Goal: Check status: Check status

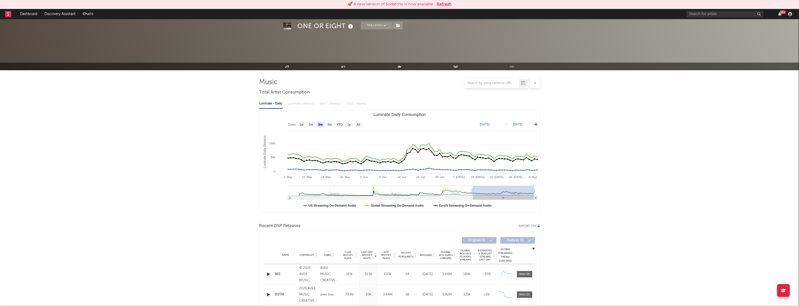
select select "3m"
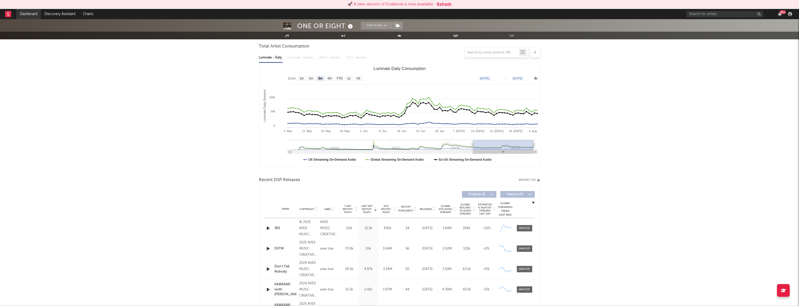
click at [26, 14] on link "Dashboard" at bounding box center [28, 14] width 25 height 10
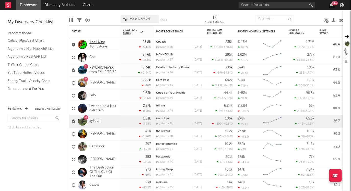
click at [99, 43] on link "The Living Tombstone" at bounding box center [103, 44] width 28 height 9
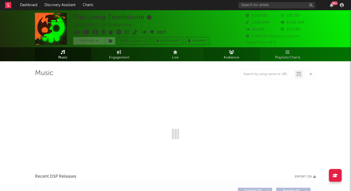
click at [237, 56] on span "Audience" at bounding box center [232, 58] width 16 height 6
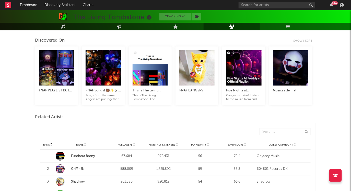
scroll to position [99, 0]
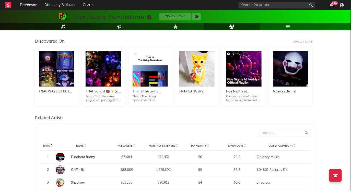
click at [60, 28] on link "Music" at bounding box center [63, 27] width 56 height 8
select select "6m"
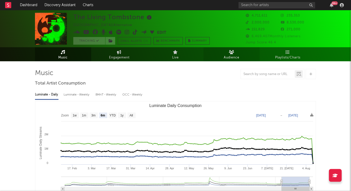
click at [220, 53] on link "Audience" at bounding box center [232, 54] width 56 height 14
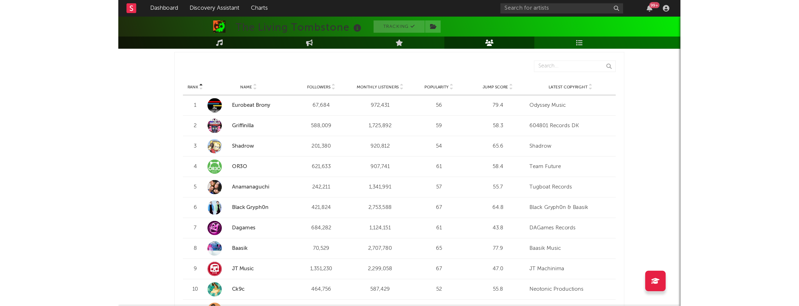
scroll to position [205, 0]
